Goal: Transaction & Acquisition: Purchase product/service

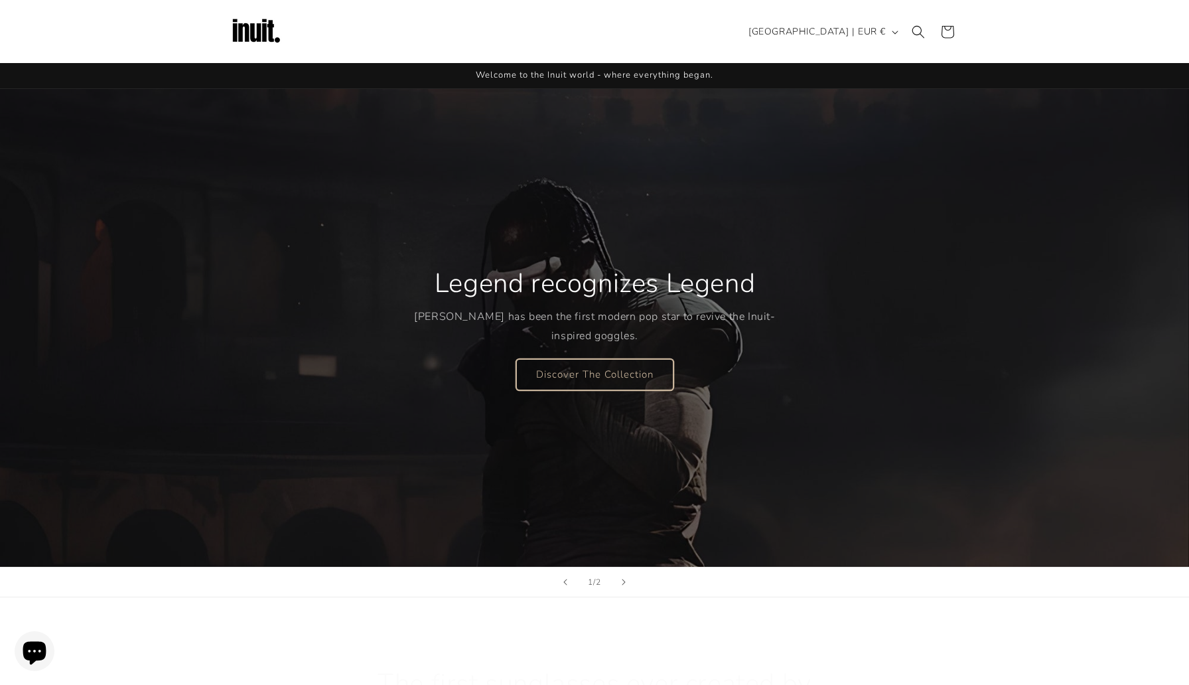
scroll to position [1, 0]
click at [617, 378] on link "Discover The Collection" at bounding box center [594, 373] width 157 height 31
click at [626, 585] on button "Next slide" at bounding box center [623, 581] width 29 height 29
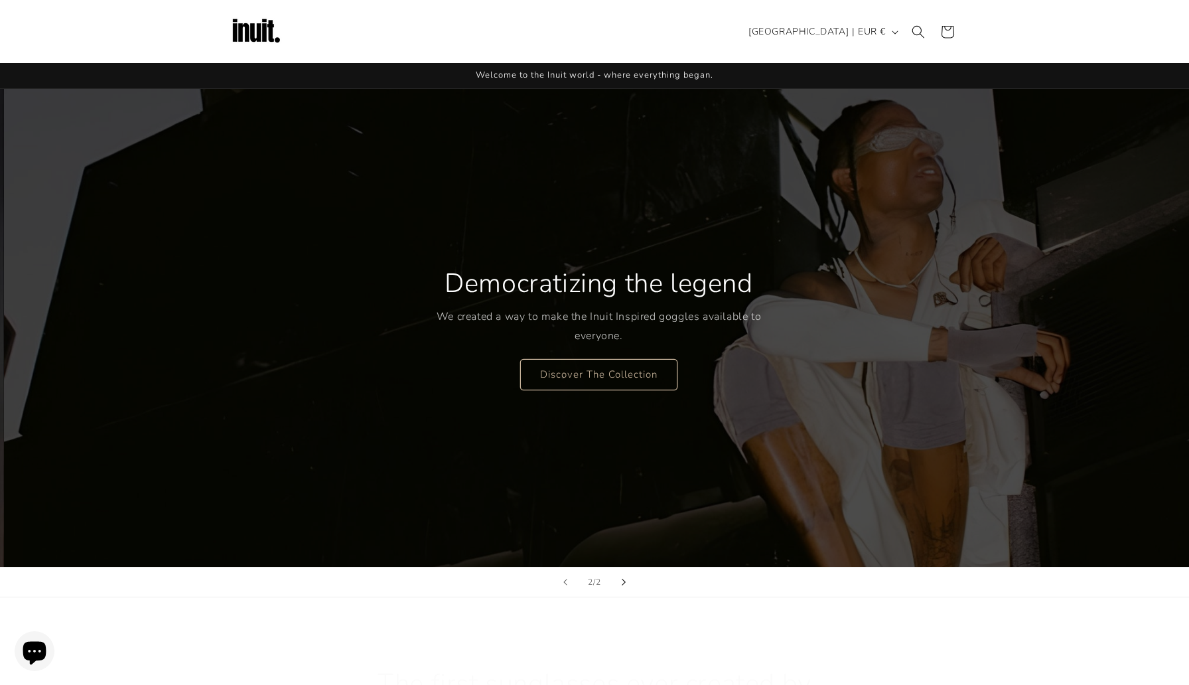
scroll to position [1, 1189]
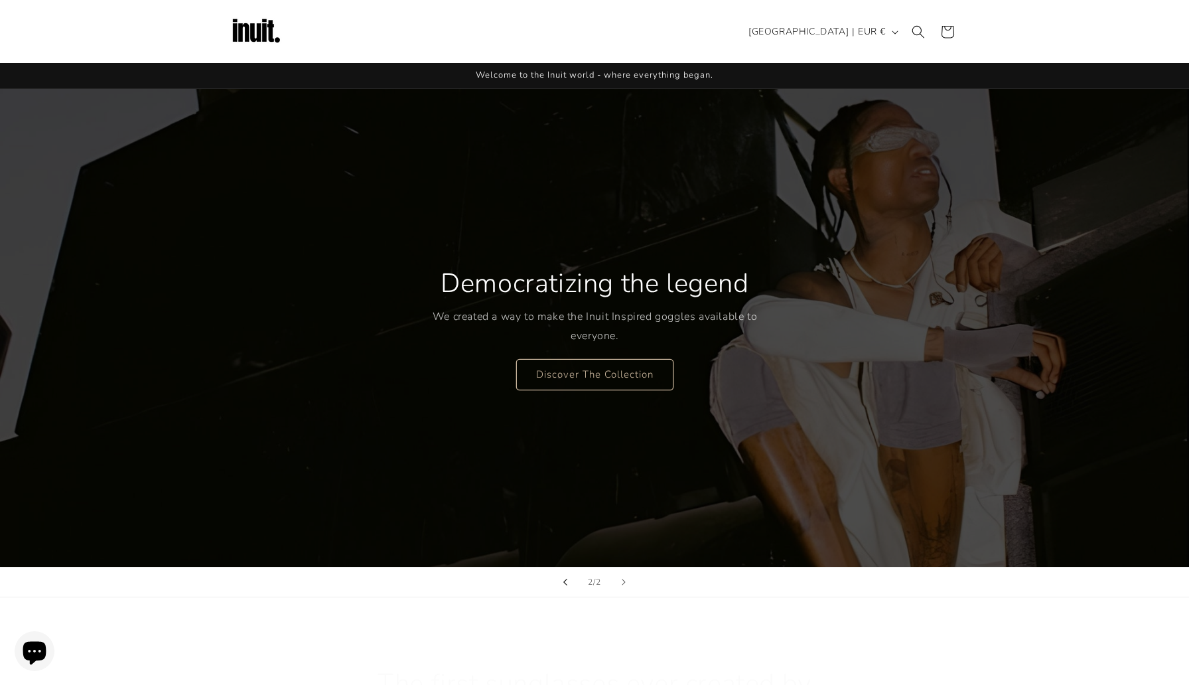
click at [563, 583] on button "Previous slide" at bounding box center [565, 581] width 29 height 29
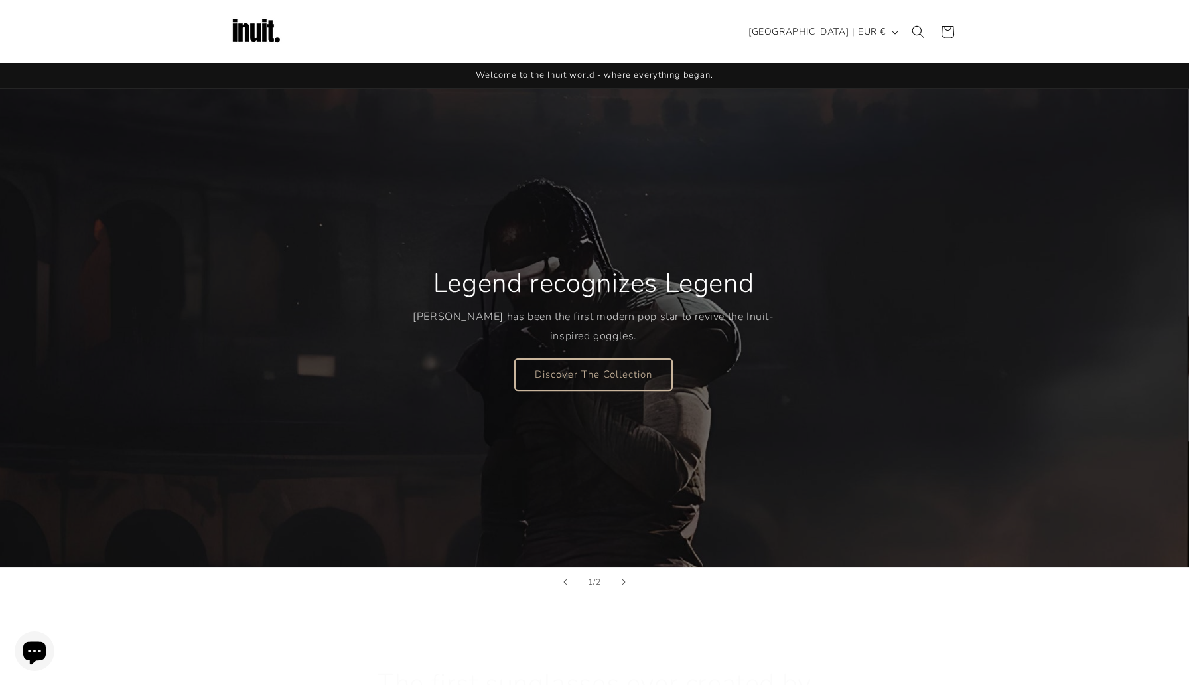
scroll to position [1, 0]
click at [944, 36] on icon at bounding box center [947, 31] width 31 height 31
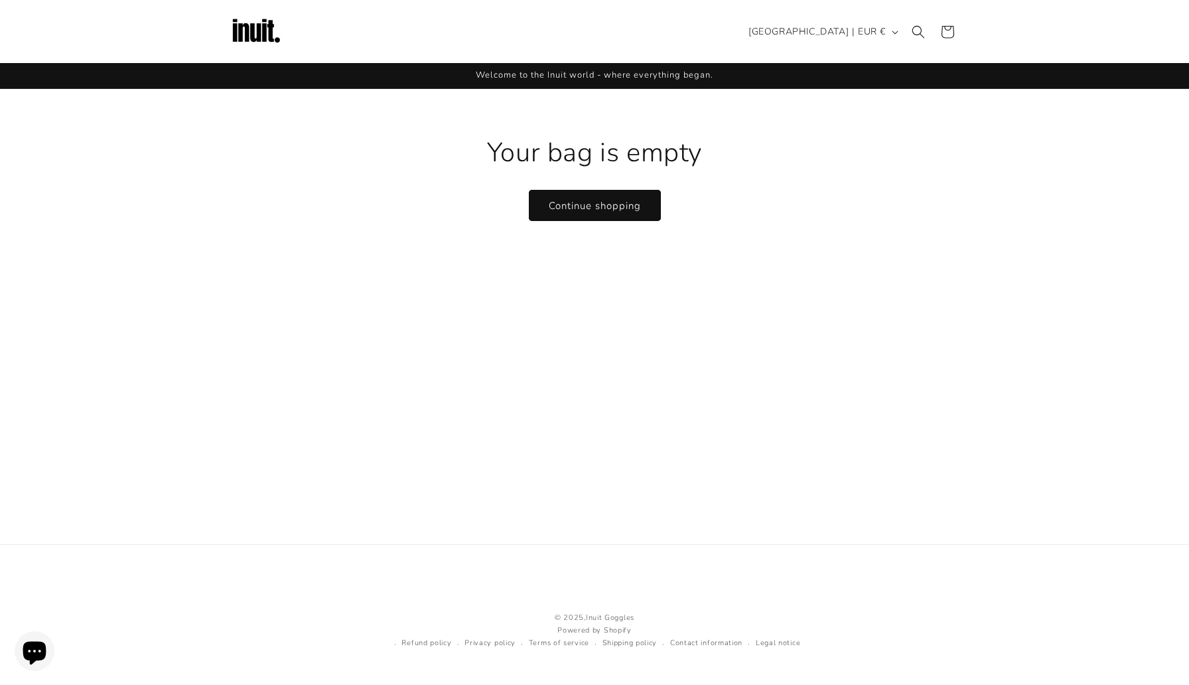
click at [559, 80] on span "Welcome to the Inuit world - where everything began." at bounding box center [595, 75] width 238 height 12
click at [240, 26] on img at bounding box center [256, 31] width 53 height 53
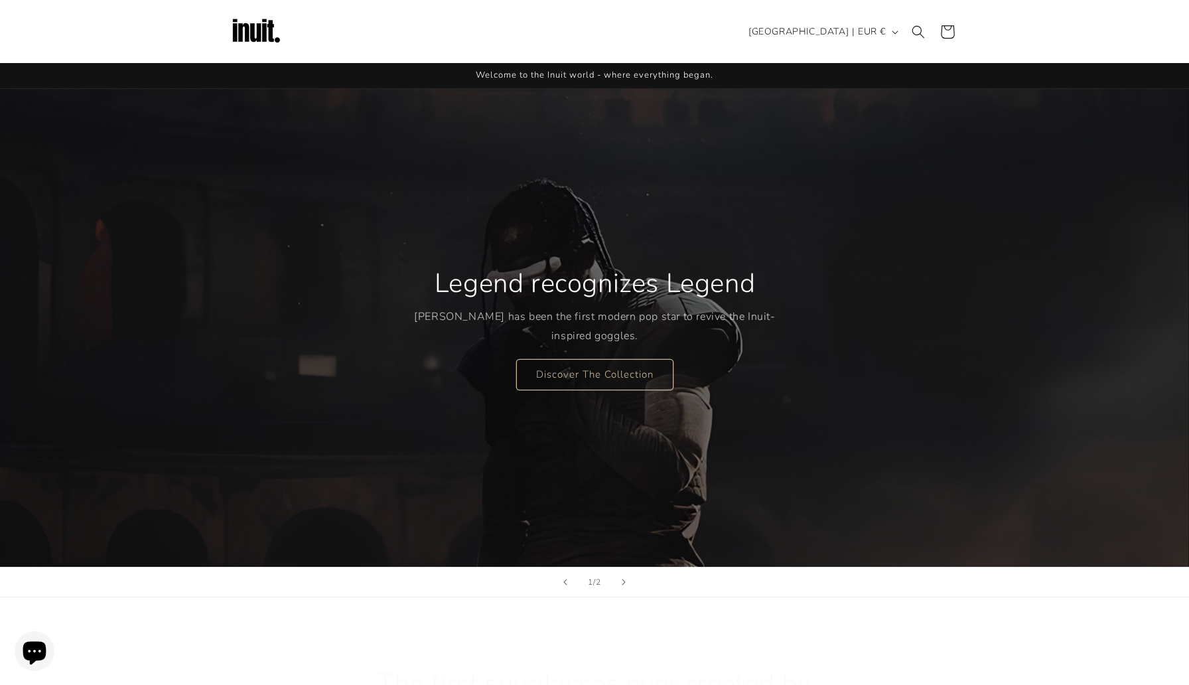
click at [934, 33] on icon at bounding box center [947, 31] width 31 height 31
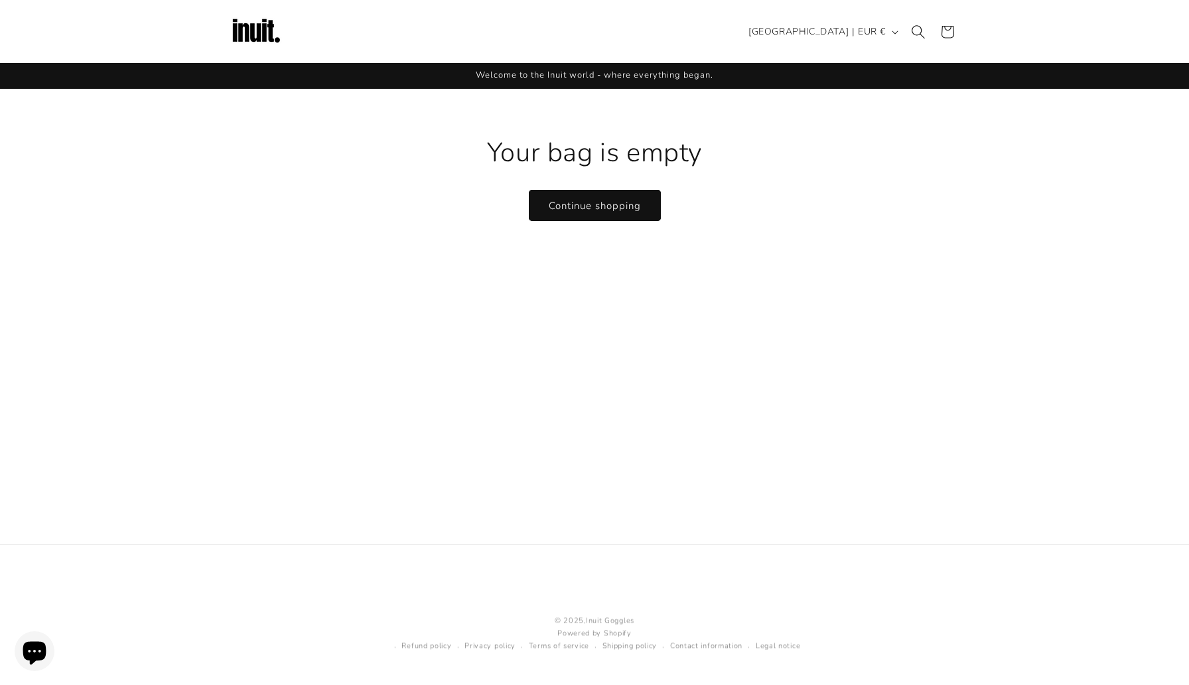
click at [921, 35] on icon "Search" at bounding box center [918, 32] width 14 height 14
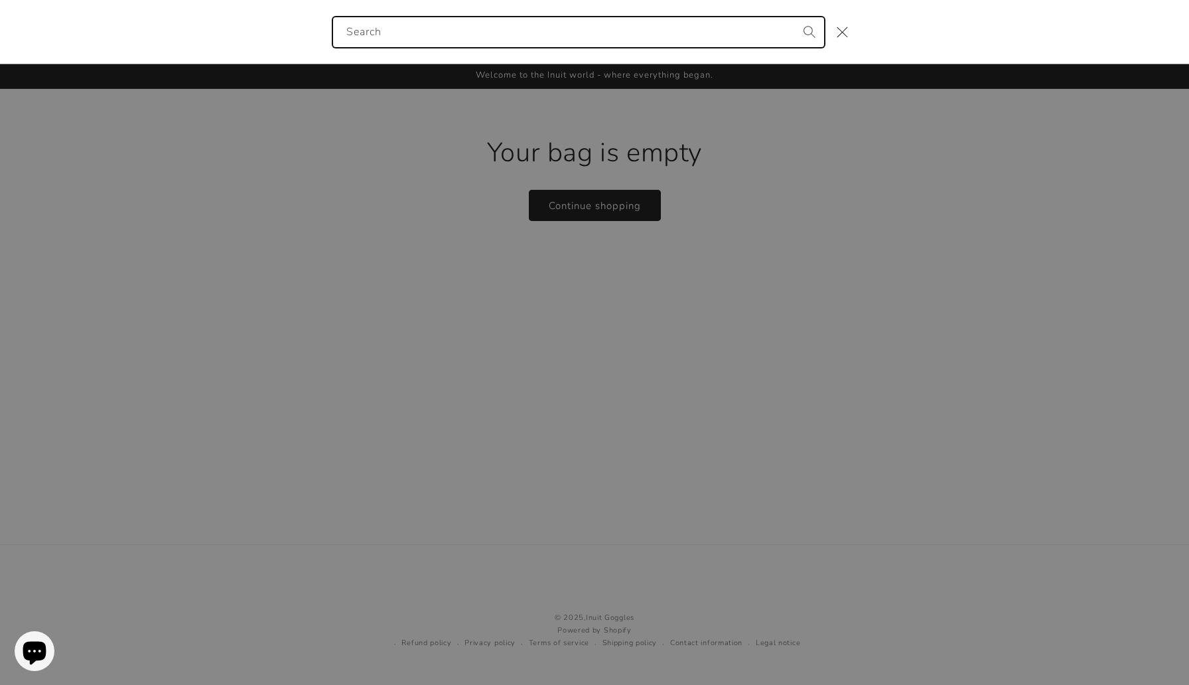
click at [809, 35] on icon "Search" at bounding box center [809, 31] width 13 height 13
click at [0, 32] on div "Search" at bounding box center [0, 32] width 0 height 0
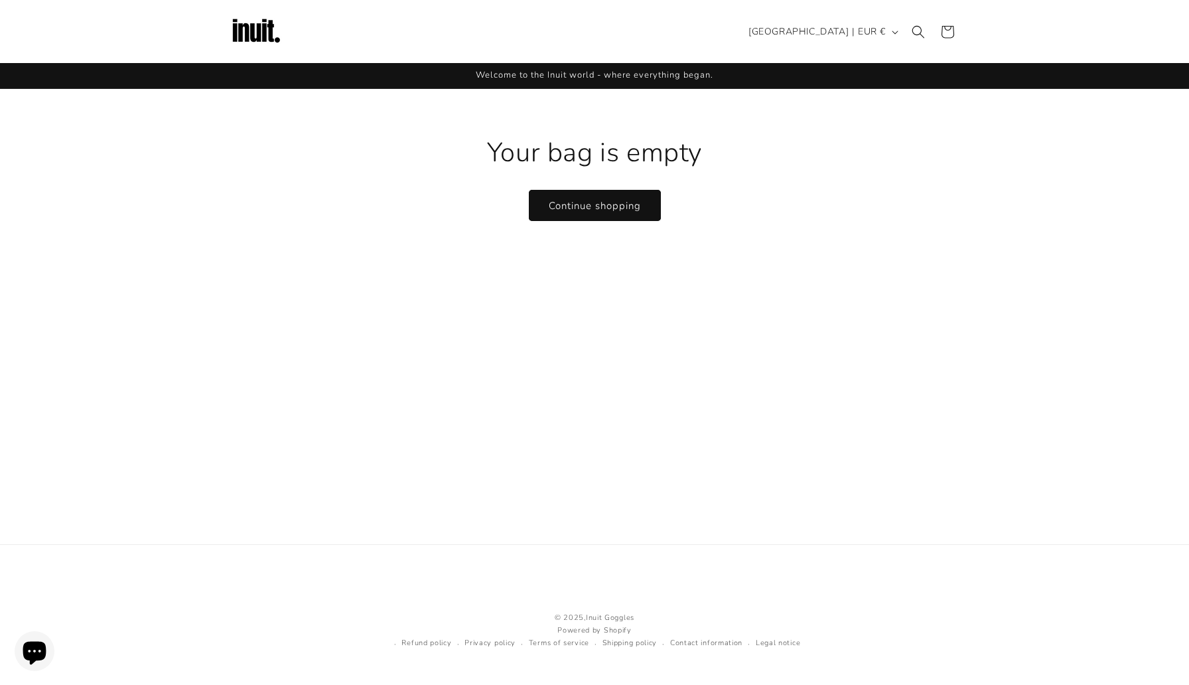
click at [632, 225] on div "Your bag is empty Continue shopping" at bounding box center [595, 158] width 730 height 139
click at [633, 200] on link "Continue shopping" at bounding box center [595, 205] width 132 height 31
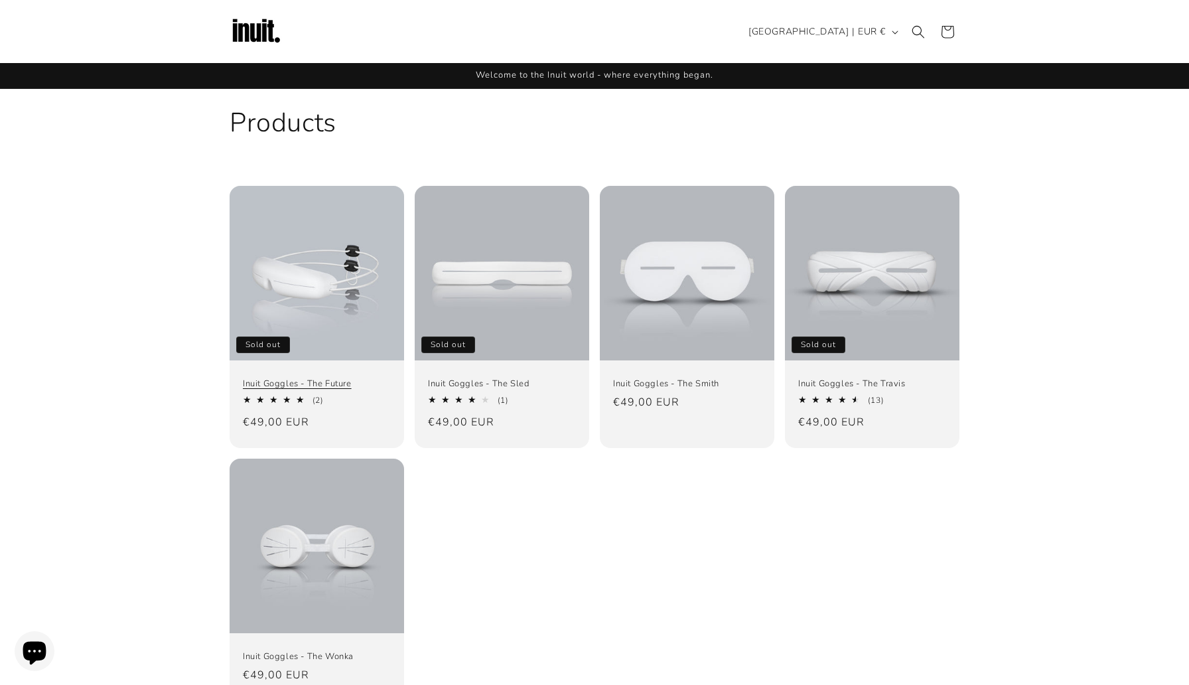
click at [369, 378] on link "Inuit Goggles - The Future" at bounding box center [317, 383] width 148 height 11
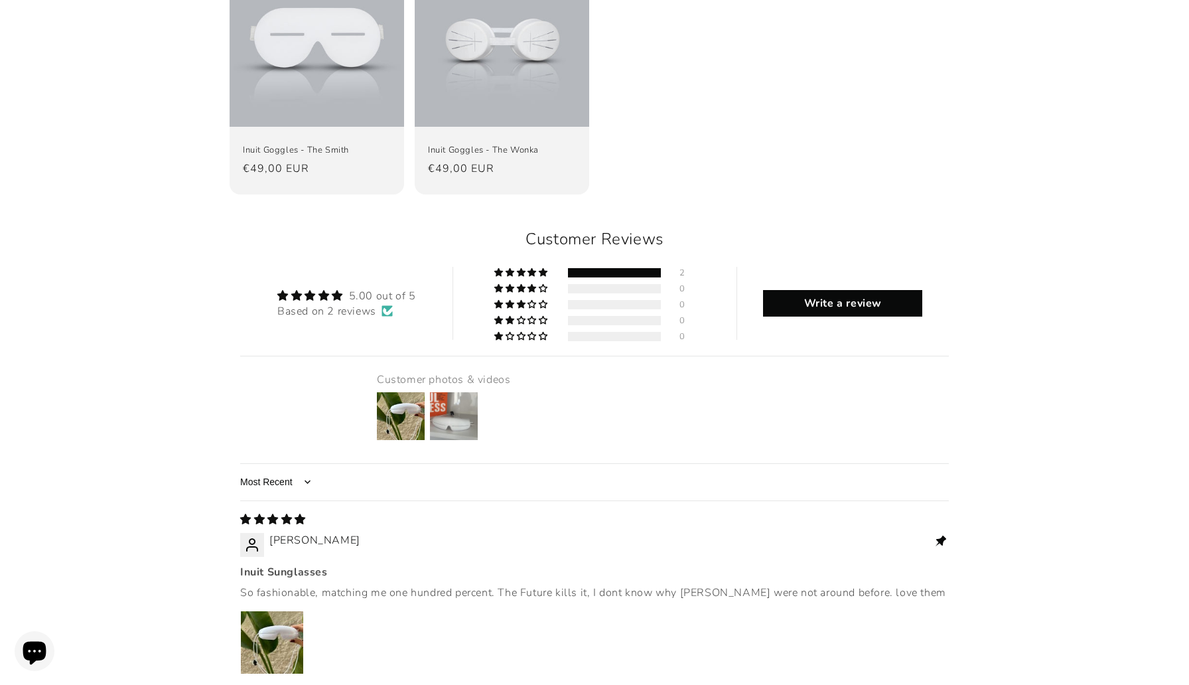
scroll to position [1493, 0]
click at [258, 610] on img "Link to user picture 1" at bounding box center [272, 641] width 62 height 62
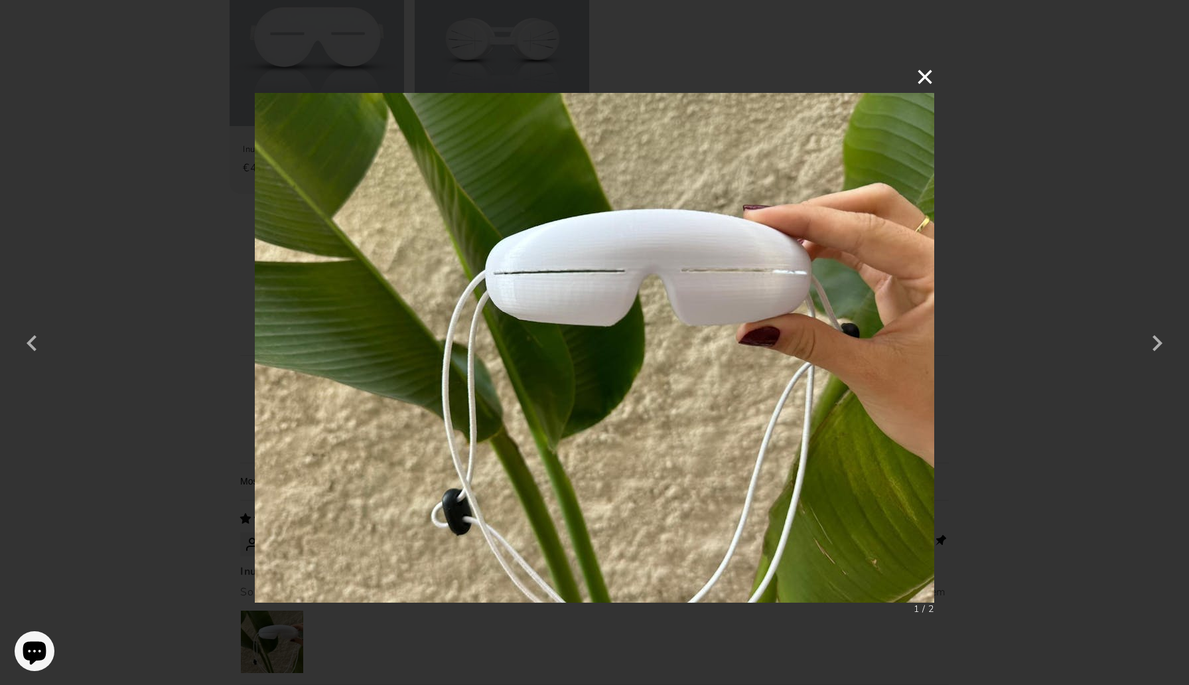
click at [922, 88] on button "×" at bounding box center [918, 77] width 32 height 32
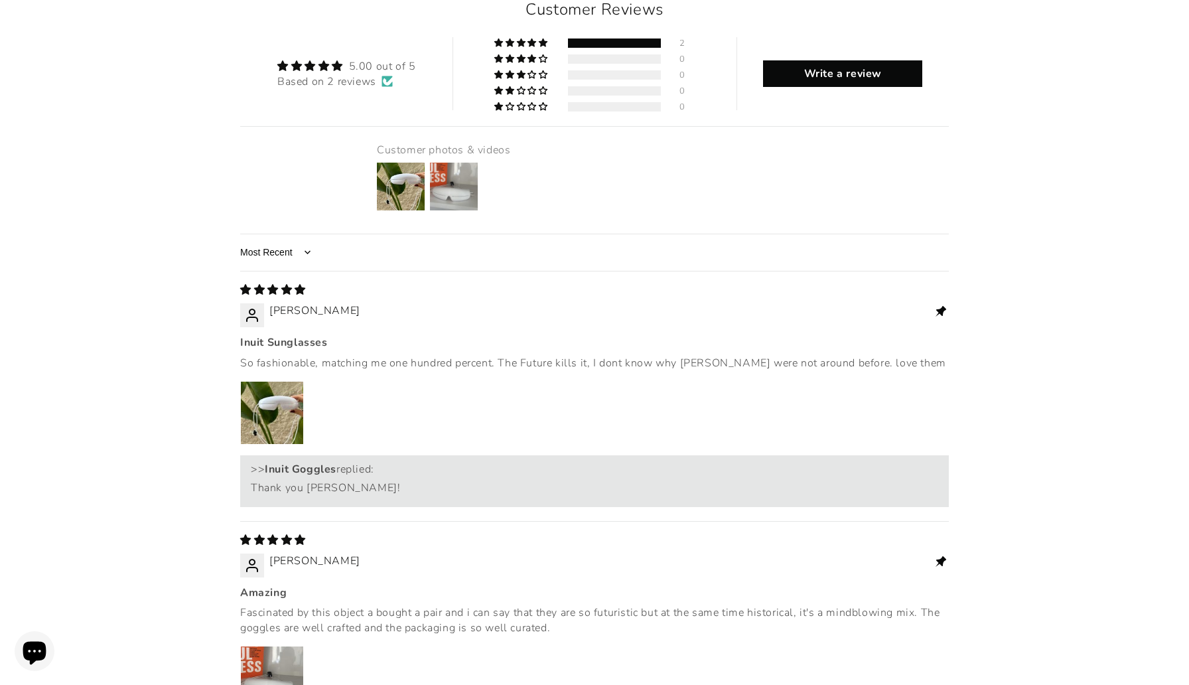
scroll to position [1741, 0]
